Goal: Find specific page/section: Find specific page/section

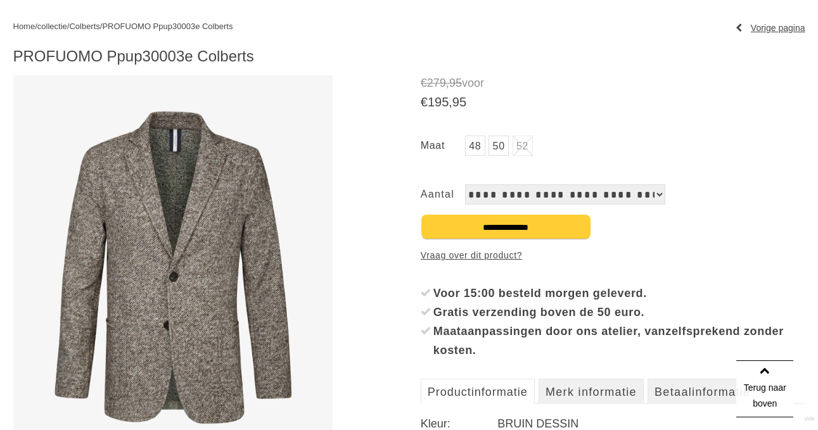
scroll to position [164, 0]
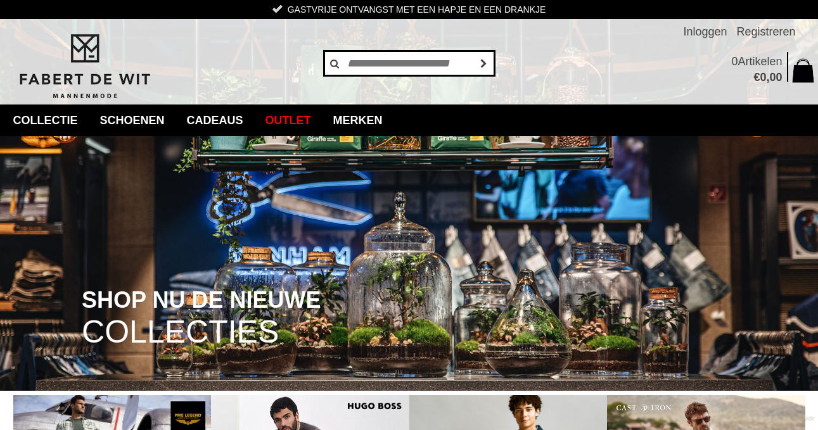
click at [389, 70] on input "text" at bounding box center [409, 63] width 171 height 25
type input "********"
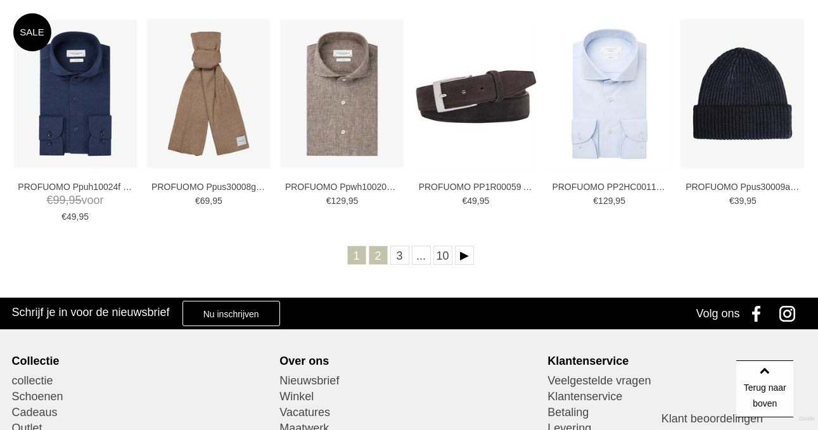
scroll to position [537, 0]
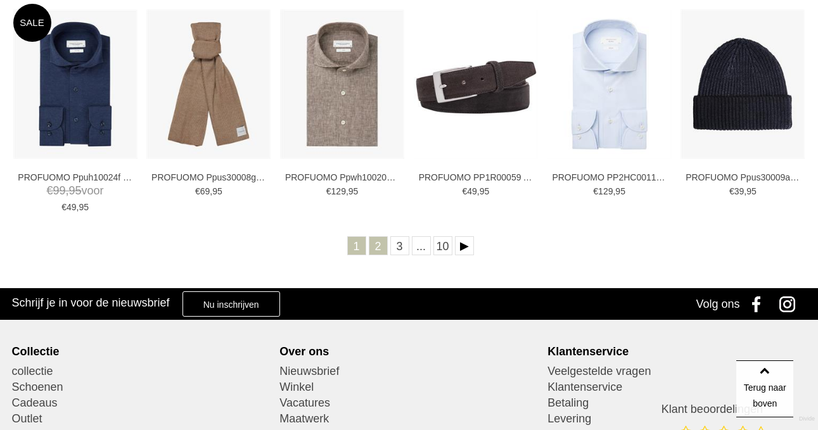
click at [373, 242] on link "2" at bounding box center [378, 245] width 19 height 19
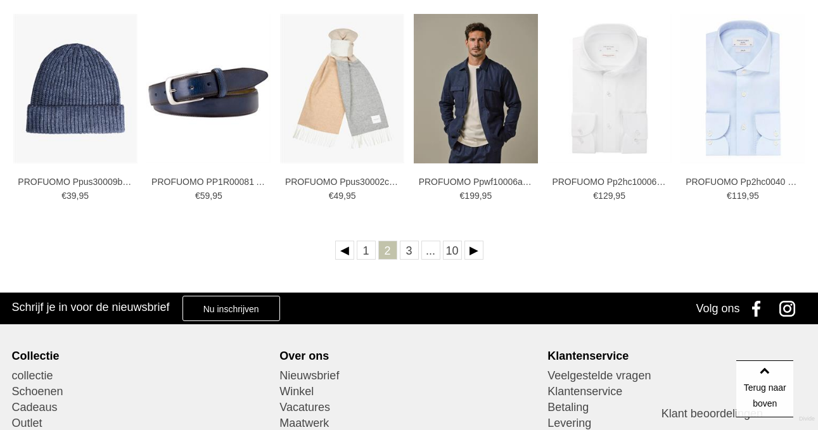
scroll to position [533, 0]
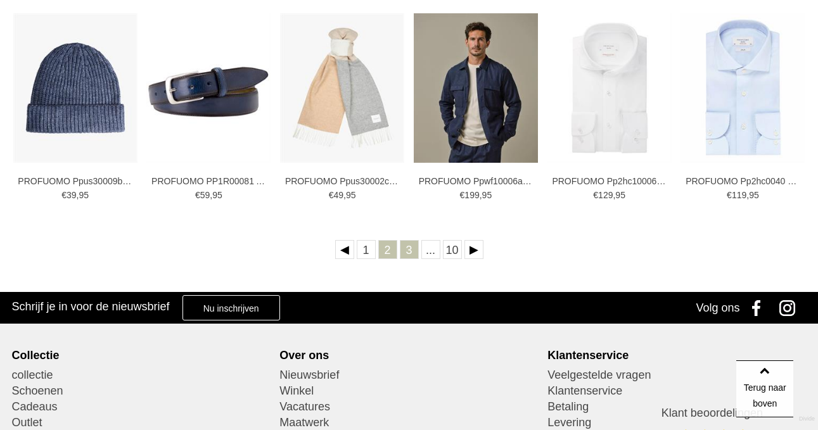
click at [407, 246] on link "3" at bounding box center [409, 249] width 19 height 19
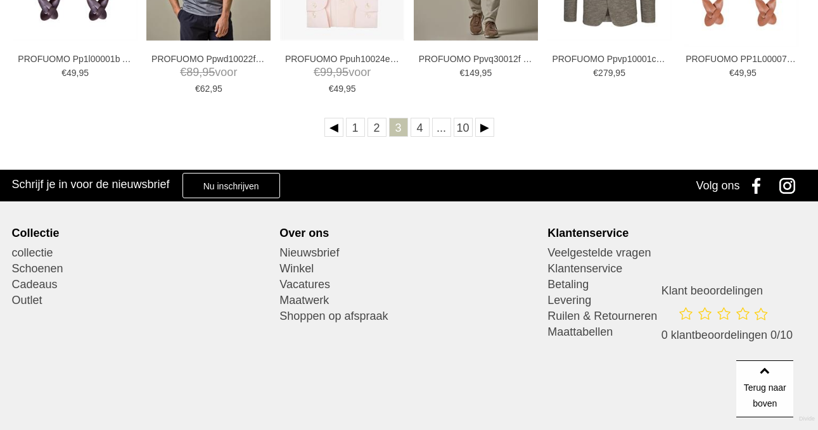
scroll to position [693, 0]
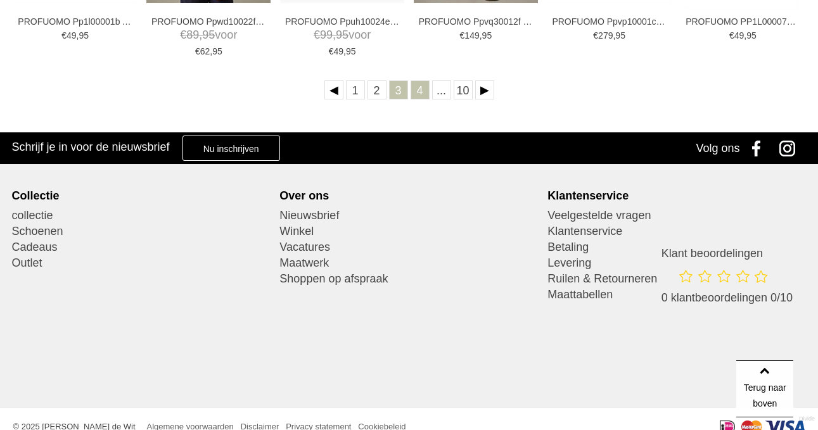
click at [416, 93] on link "4" at bounding box center [420, 90] width 19 height 19
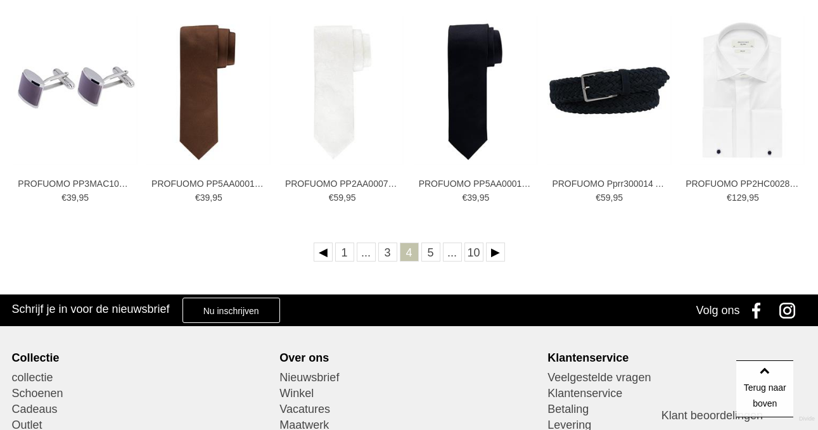
scroll to position [531, 0]
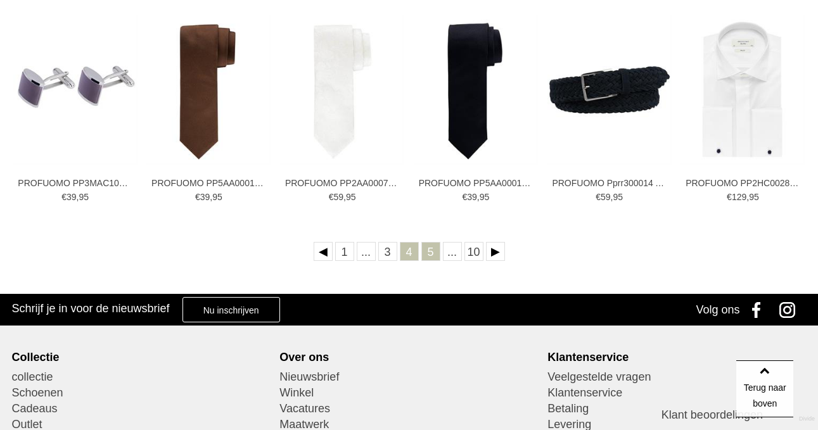
click at [428, 251] on link "5" at bounding box center [431, 251] width 19 height 19
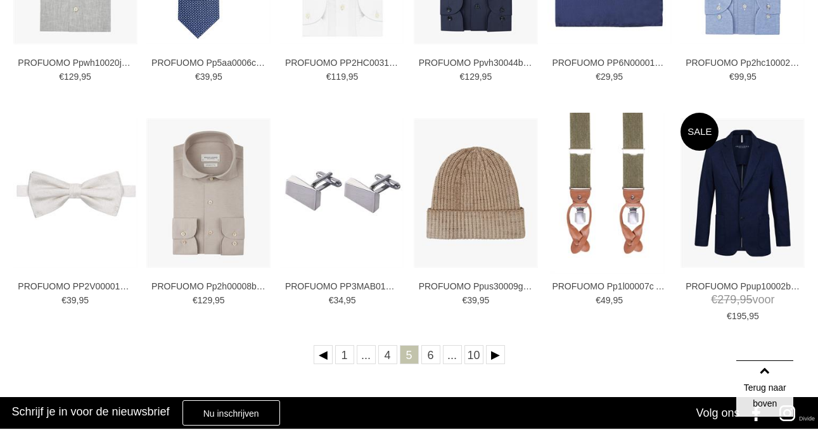
scroll to position [438, 0]
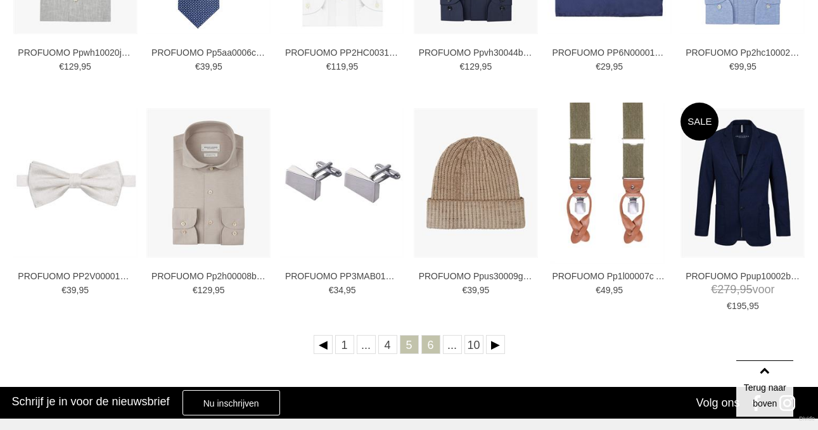
click at [432, 345] on link "6" at bounding box center [431, 344] width 19 height 19
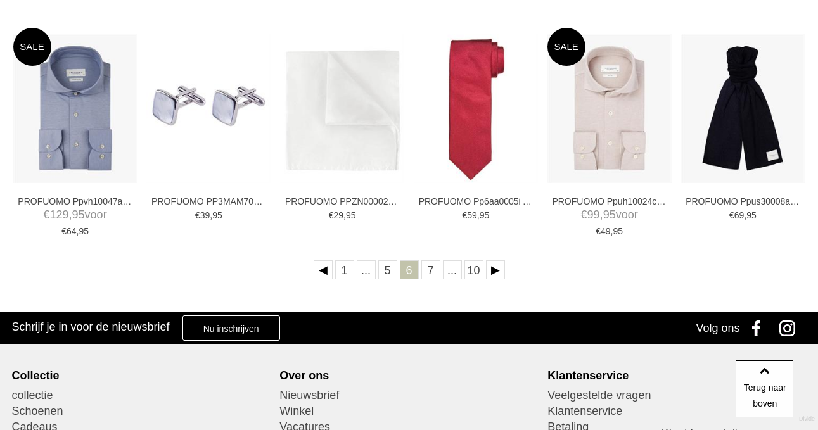
scroll to position [515, 0]
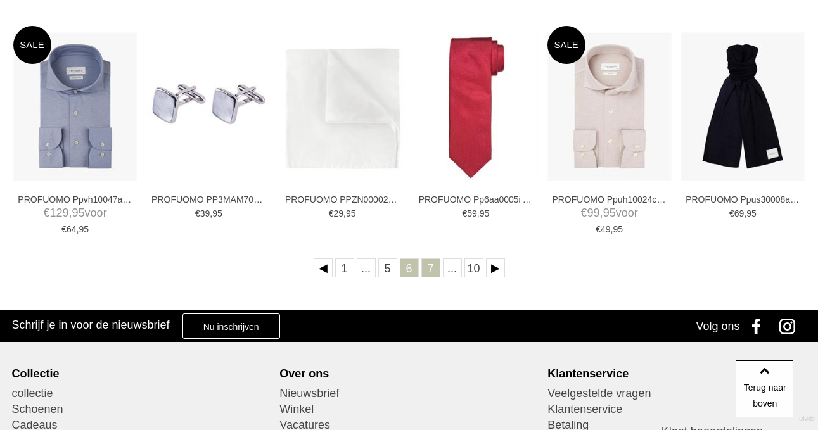
click at [434, 266] on link "7" at bounding box center [431, 268] width 19 height 19
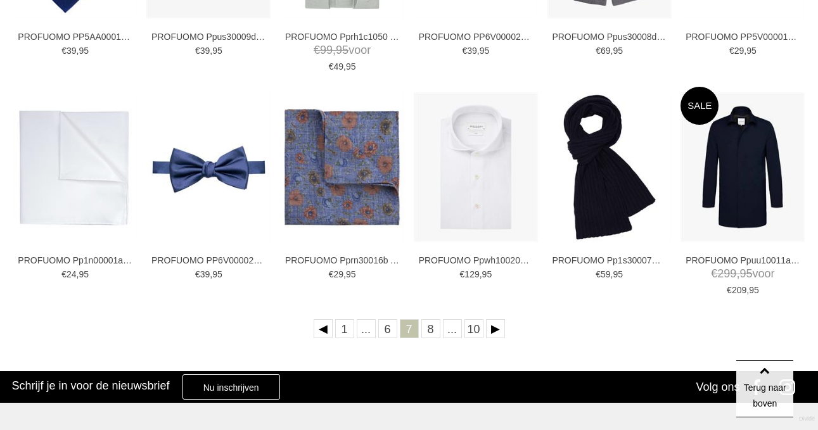
scroll to position [454, 0]
click at [432, 328] on link "8" at bounding box center [431, 328] width 19 height 19
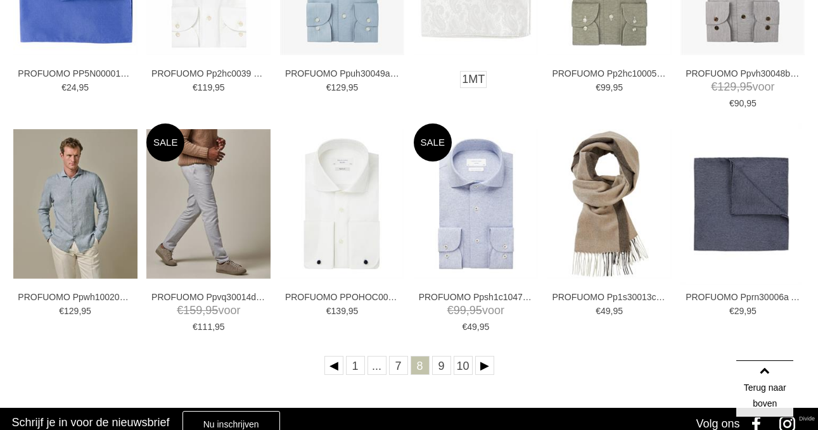
scroll to position [425, 0]
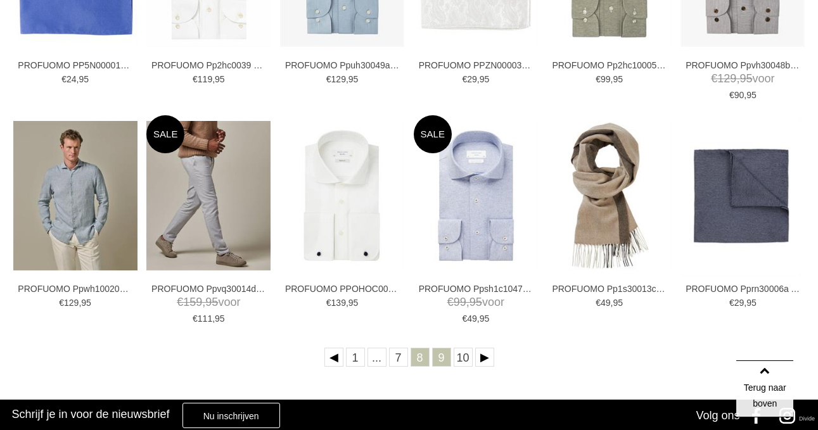
click at [441, 365] on link "9" at bounding box center [441, 357] width 19 height 19
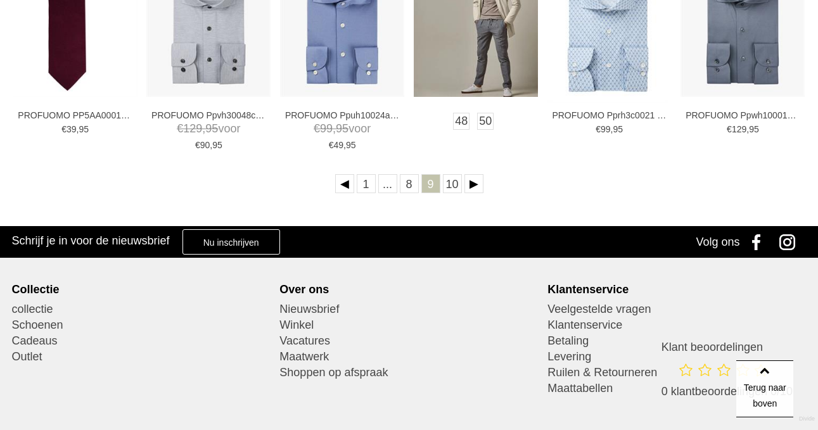
scroll to position [617, 0]
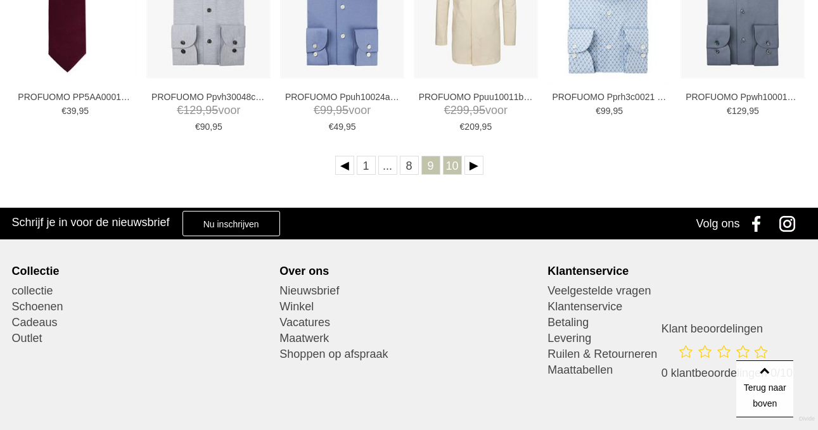
click at [448, 164] on link "10" at bounding box center [452, 165] width 19 height 19
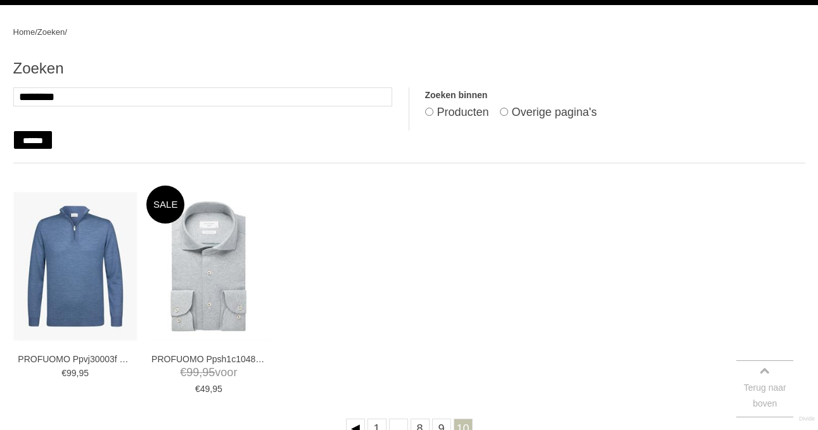
scroll to position [164, 0]
